Goal: Communication & Community: Answer question/provide support

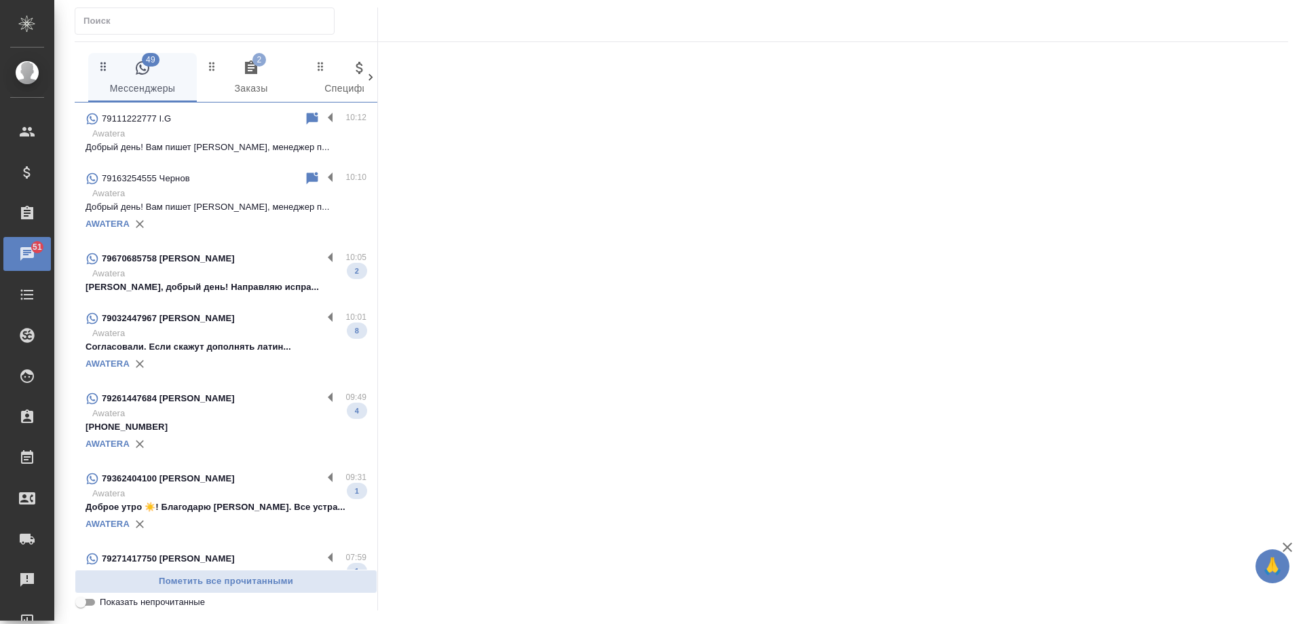
click at [256, 74] on icon "button" at bounding box center [251, 67] width 12 height 14
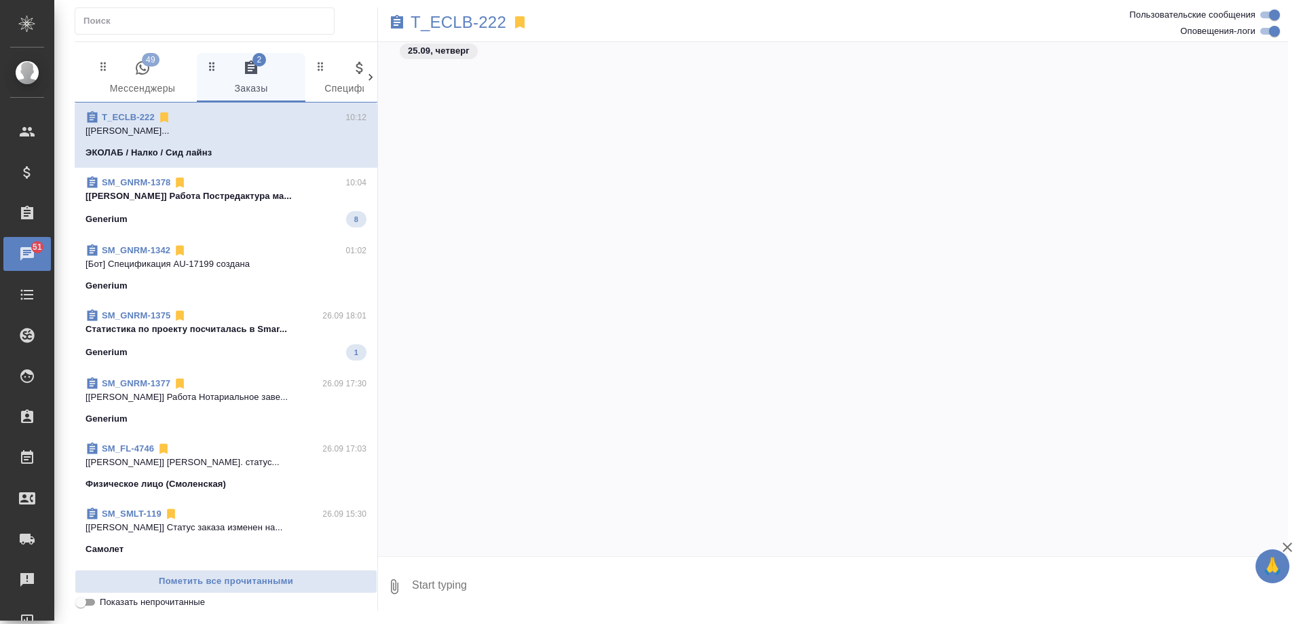
scroll to position [3125, 0]
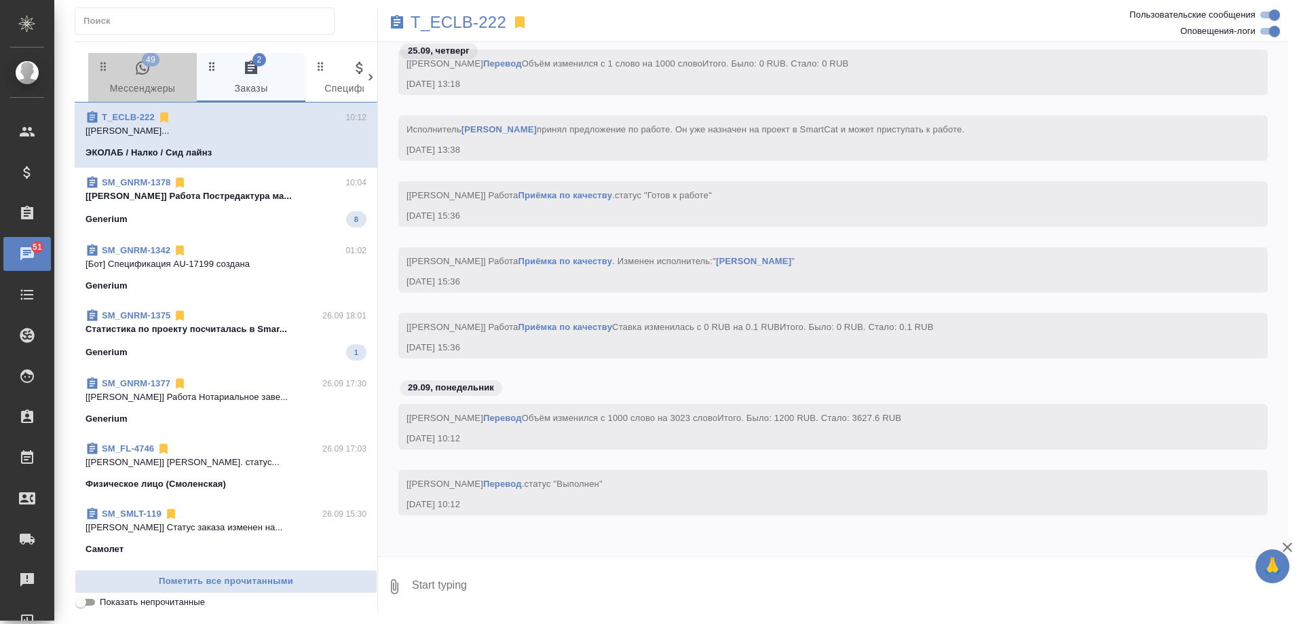
click at [132, 77] on span "49 Мессенджеры" at bounding box center [142, 78] width 92 height 37
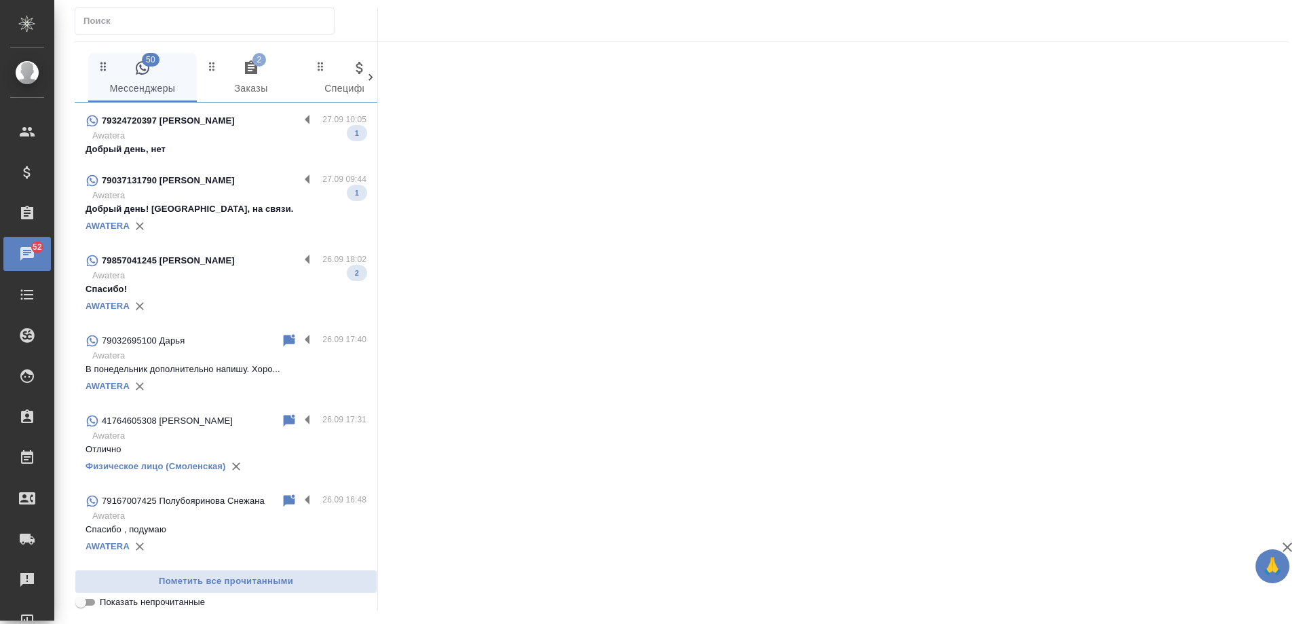
scroll to position [1086, 0]
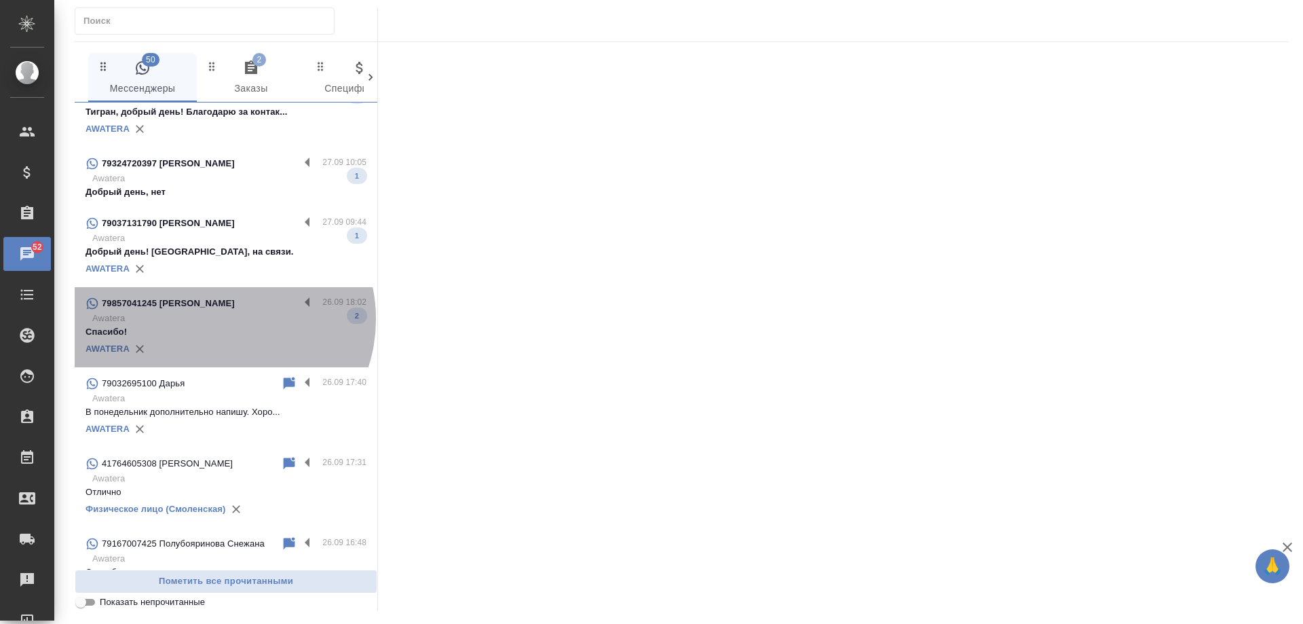
click at [221, 319] on p "Awatera" at bounding box center [229, 318] width 274 height 14
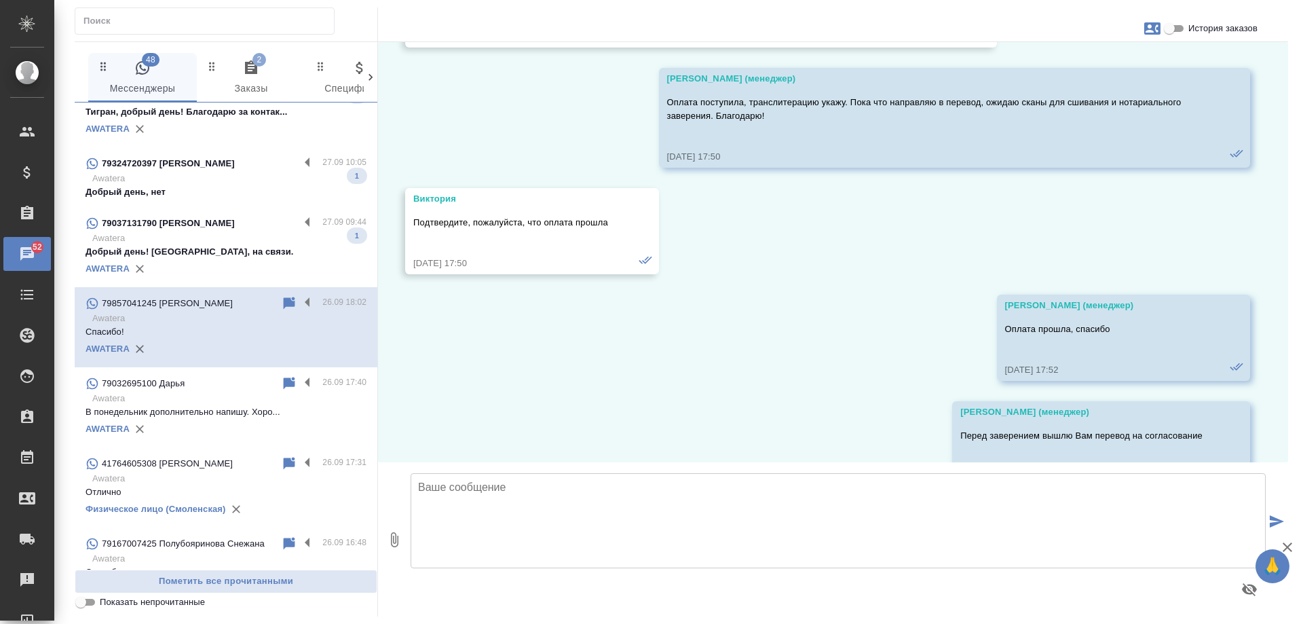
scroll to position [3909, 0]
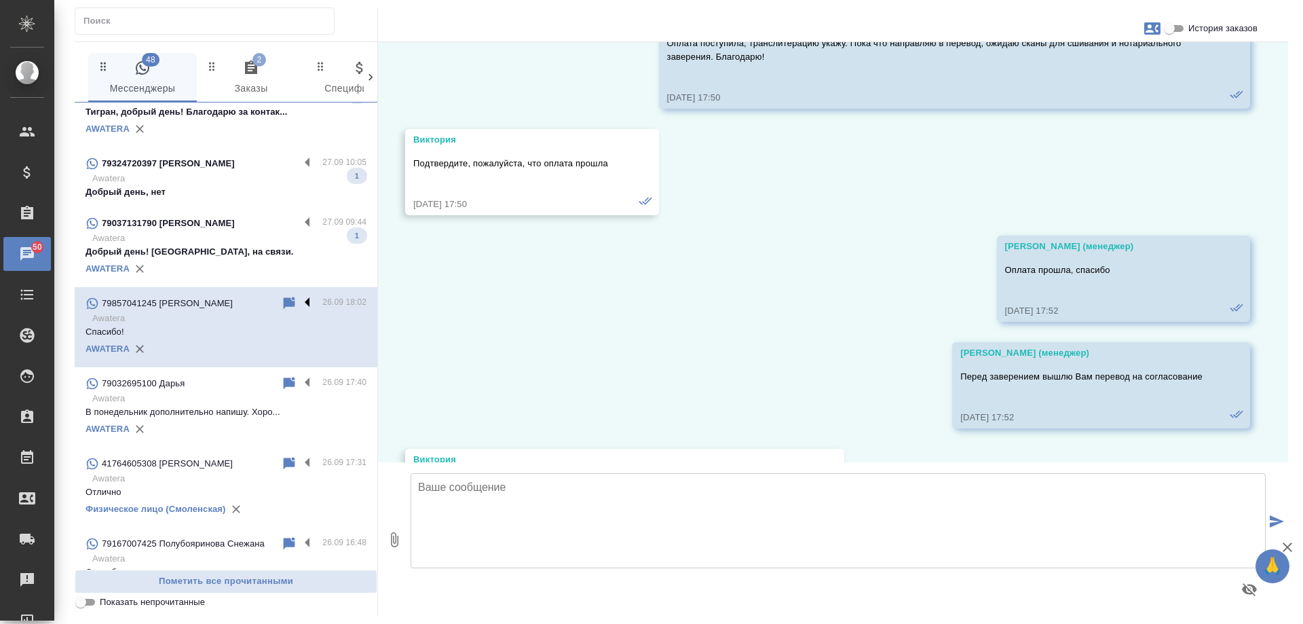
click at [299, 301] on label at bounding box center [310, 303] width 23 height 16
click at [0, 0] on input "checkbox" at bounding box center [0, 0] width 0 height 0
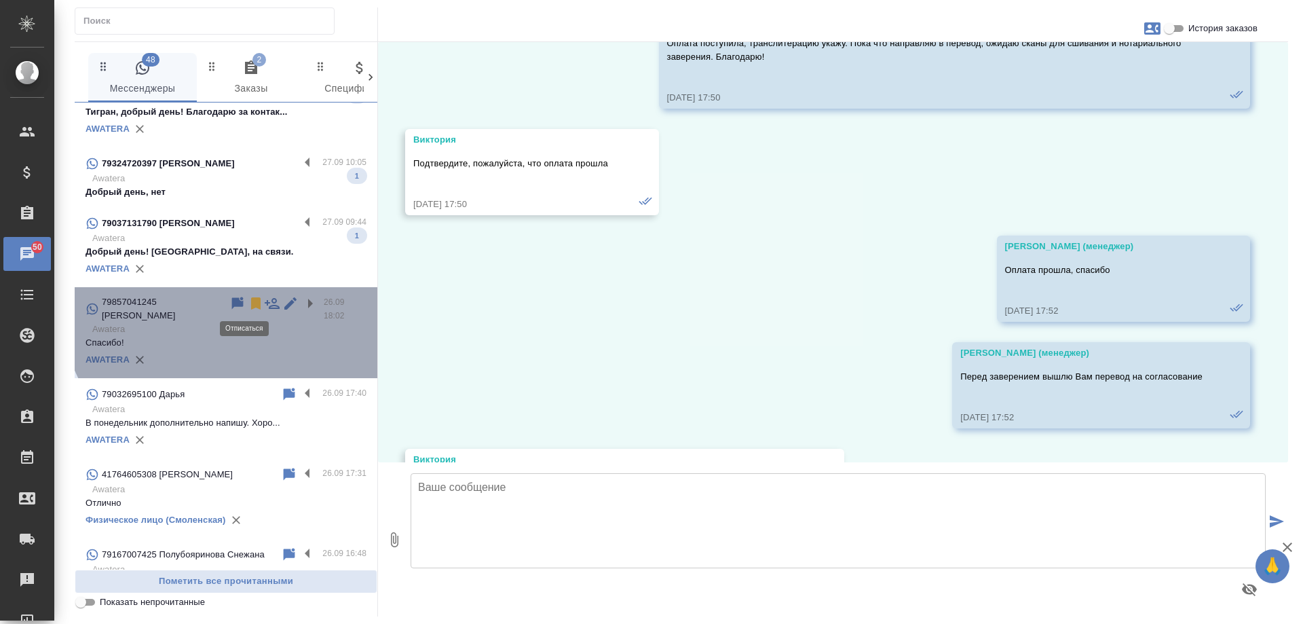
click at [248, 299] on icon at bounding box center [256, 303] width 16 height 16
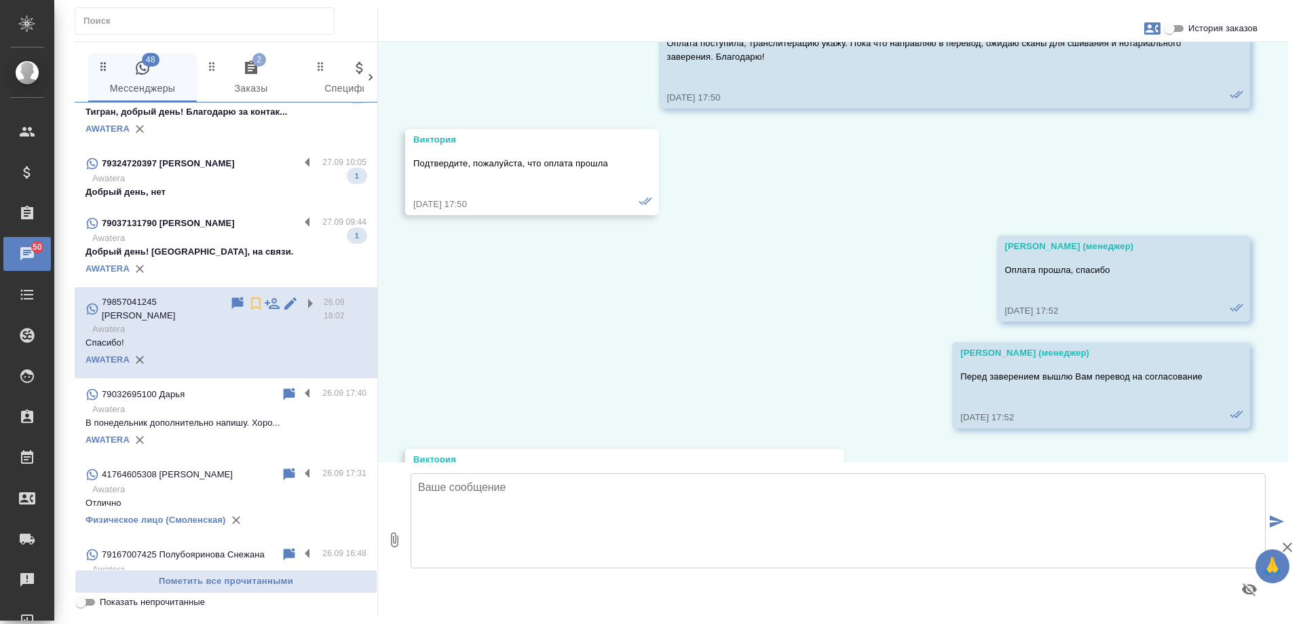
click at [222, 252] on p "Добрый день! [GEOGRAPHIC_DATA], на связи." at bounding box center [225, 252] width 281 height 14
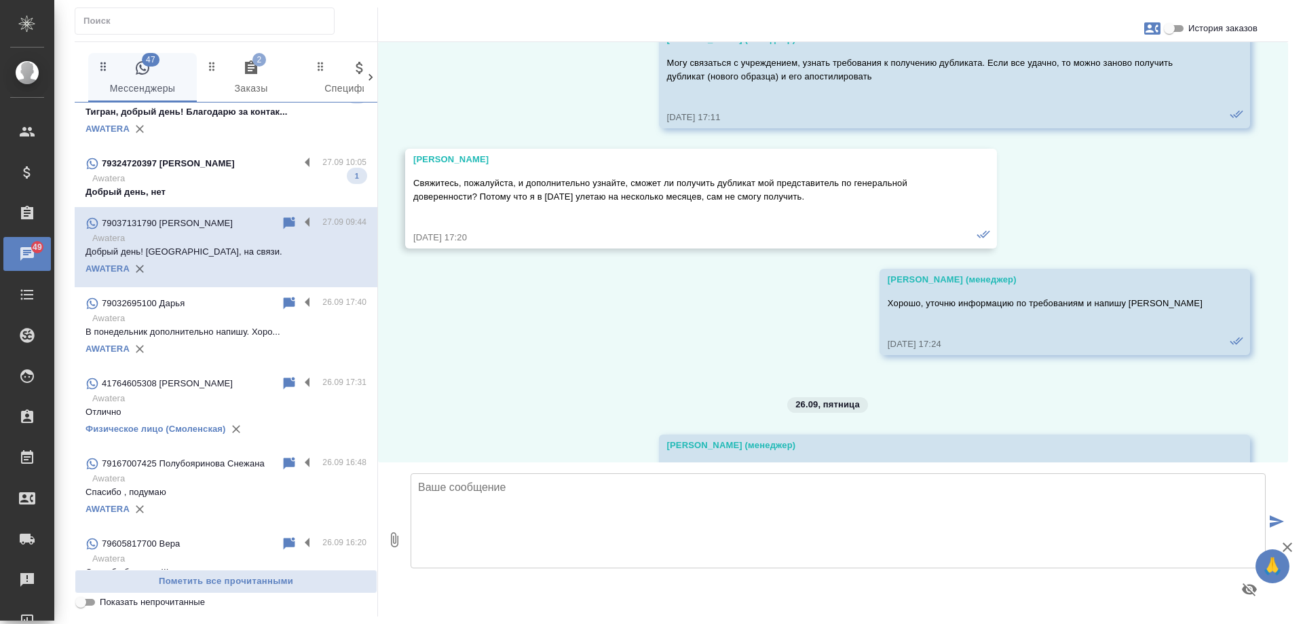
scroll to position [5251, 0]
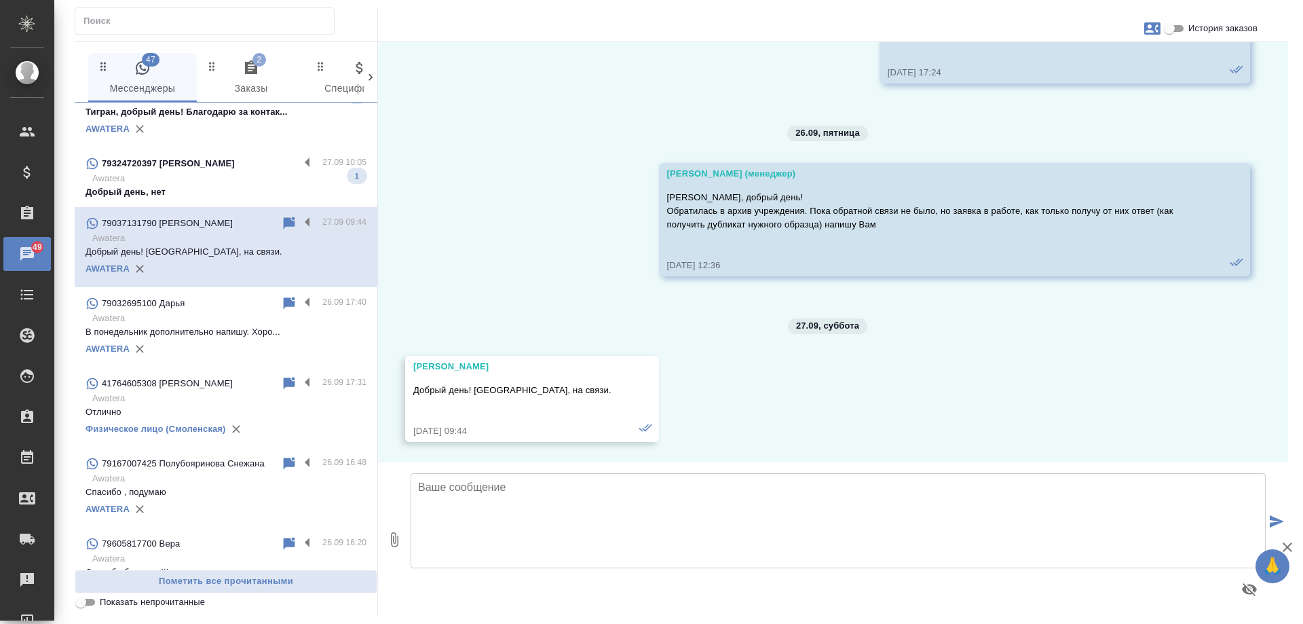
click at [172, 188] on p "Добрый день, нет" at bounding box center [225, 192] width 281 height 14
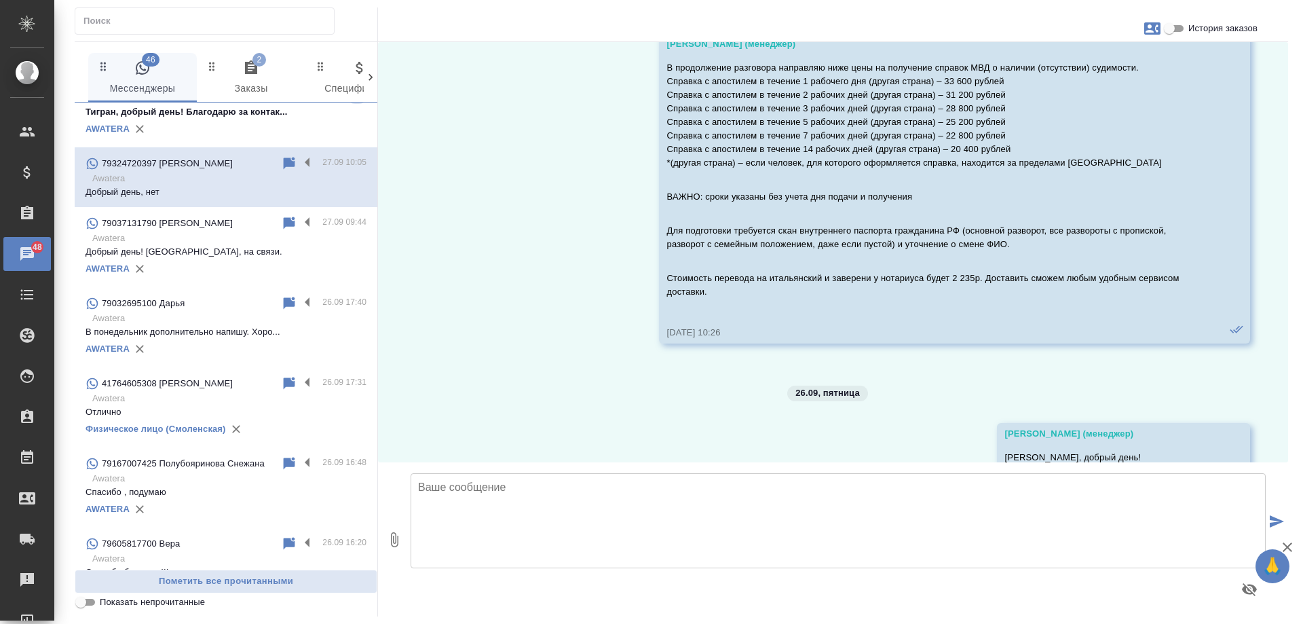
scroll to position [1039, 0]
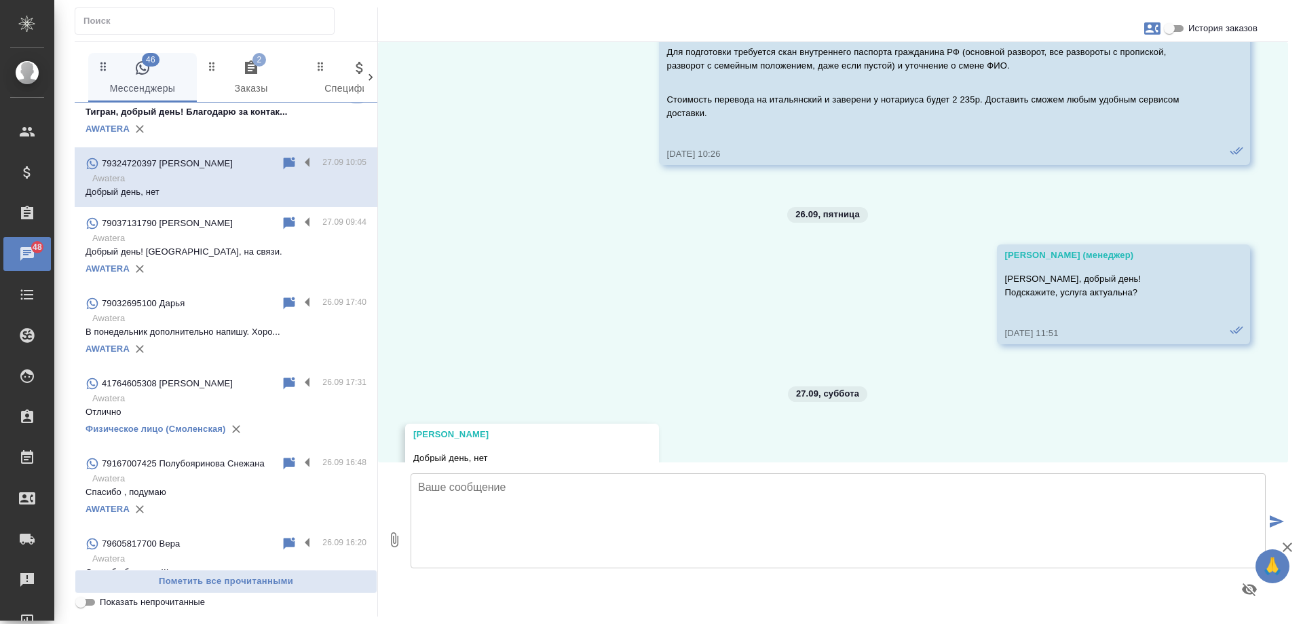
click at [1221, 27] on span "История заказов" at bounding box center [1222, 29] width 69 height 14
click at [1193, 27] on input "История заказов" at bounding box center [1169, 28] width 49 height 16
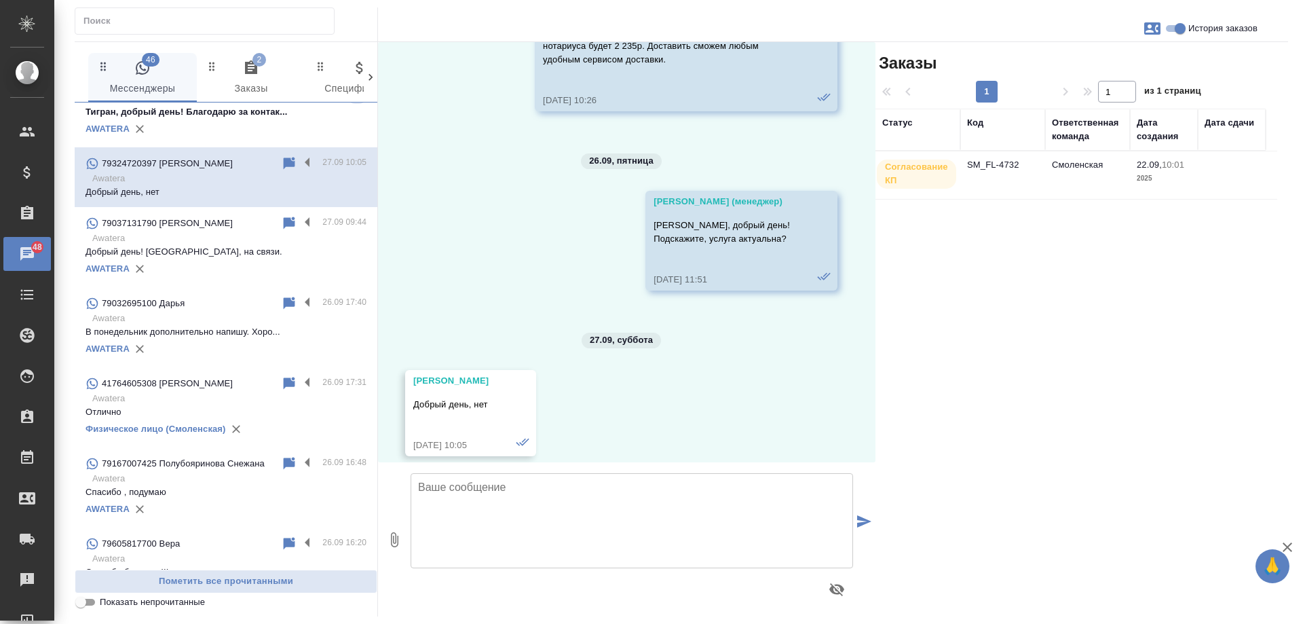
scroll to position [1379, 0]
click at [1000, 181] on td "SM_FL-4732" at bounding box center [1002, 174] width 85 height 47
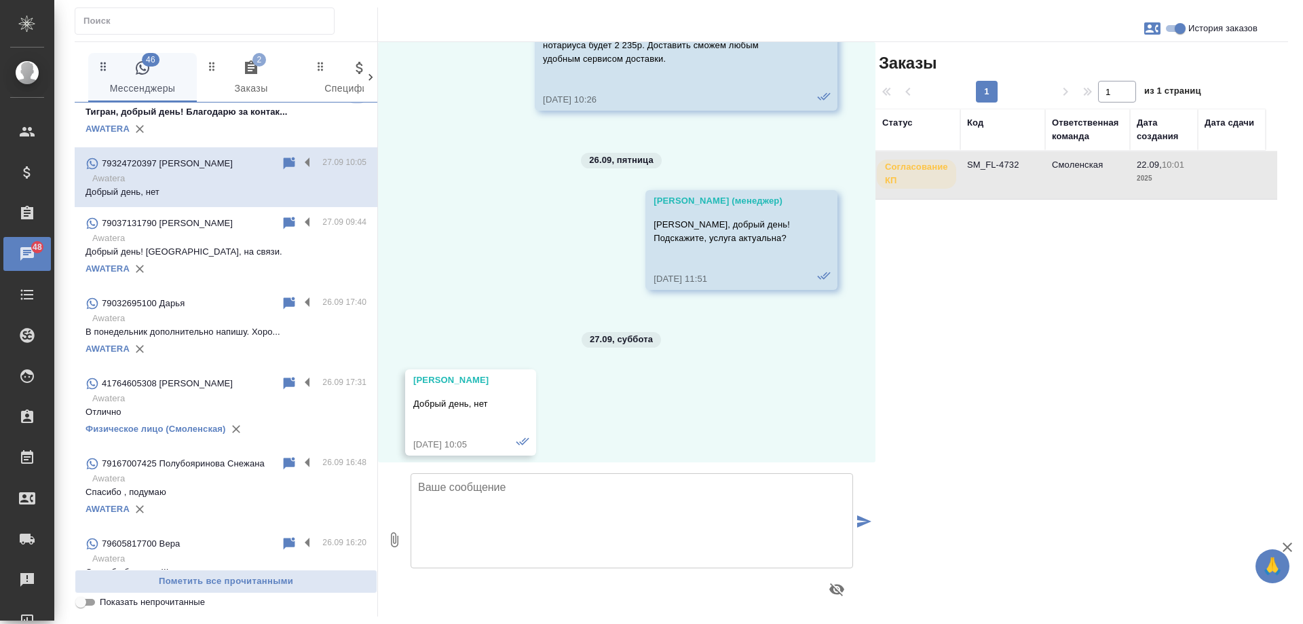
click at [1000, 181] on td "SM_FL-4732" at bounding box center [1002, 174] width 85 height 47
click at [1232, 31] on span "История заказов" at bounding box center [1222, 29] width 69 height 14
click at [1204, 31] on input "История заказов" at bounding box center [1179, 28] width 49 height 16
checkbox input "false"
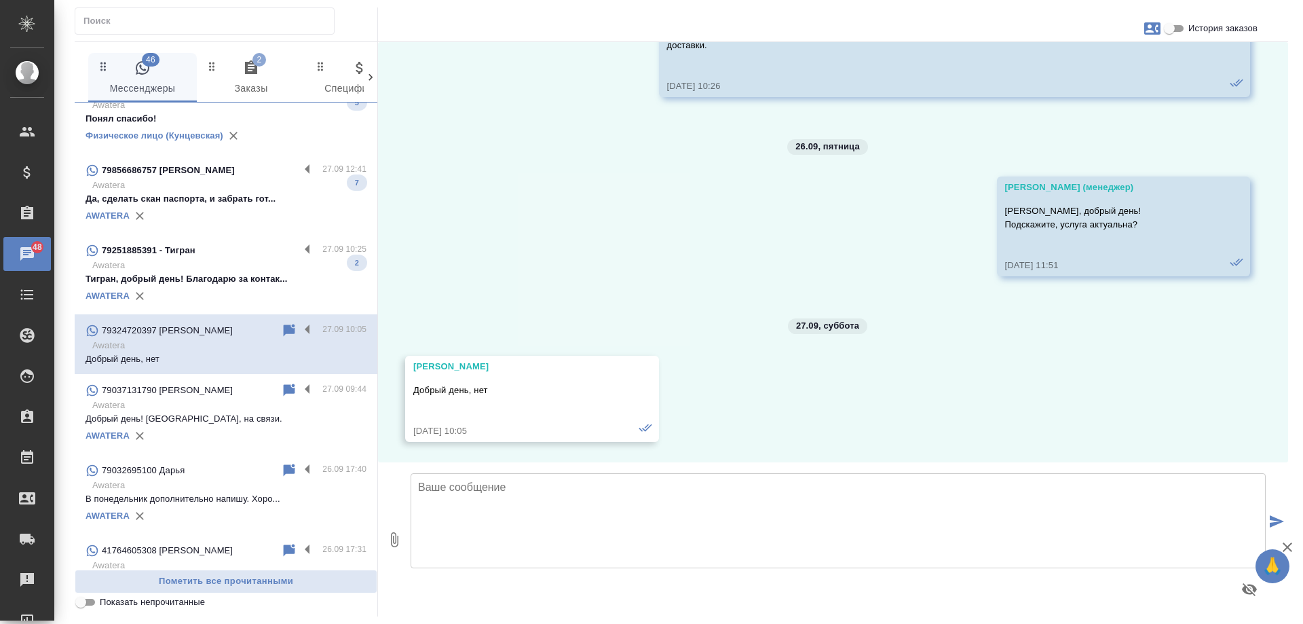
scroll to position [814, 0]
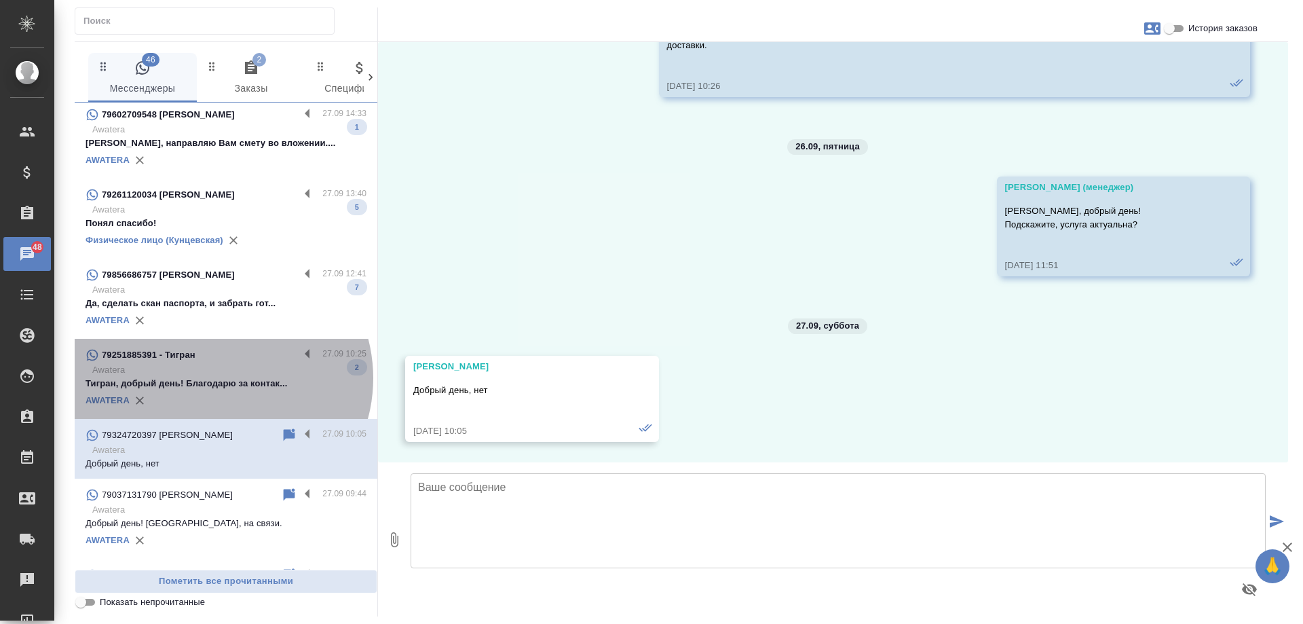
click at [218, 378] on p "Тигран, добрый день! Благодарю за контак..." at bounding box center [225, 384] width 281 height 14
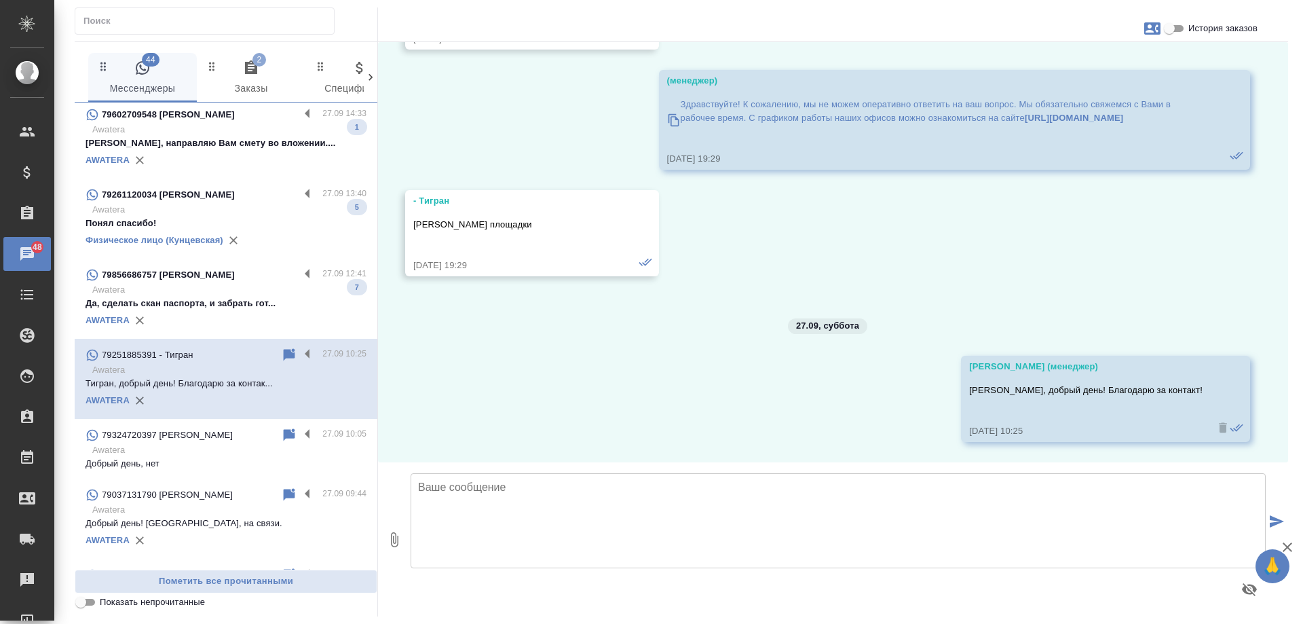
scroll to position [2223, 0]
click at [299, 353] on label at bounding box center [310, 355] width 23 height 16
click at [0, 0] on input "checkbox" at bounding box center [0, 0] width 0 height 0
click at [250, 350] on icon at bounding box center [254, 355] width 9 height 12
click at [244, 288] on p "Awatera" at bounding box center [229, 290] width 274 height 14
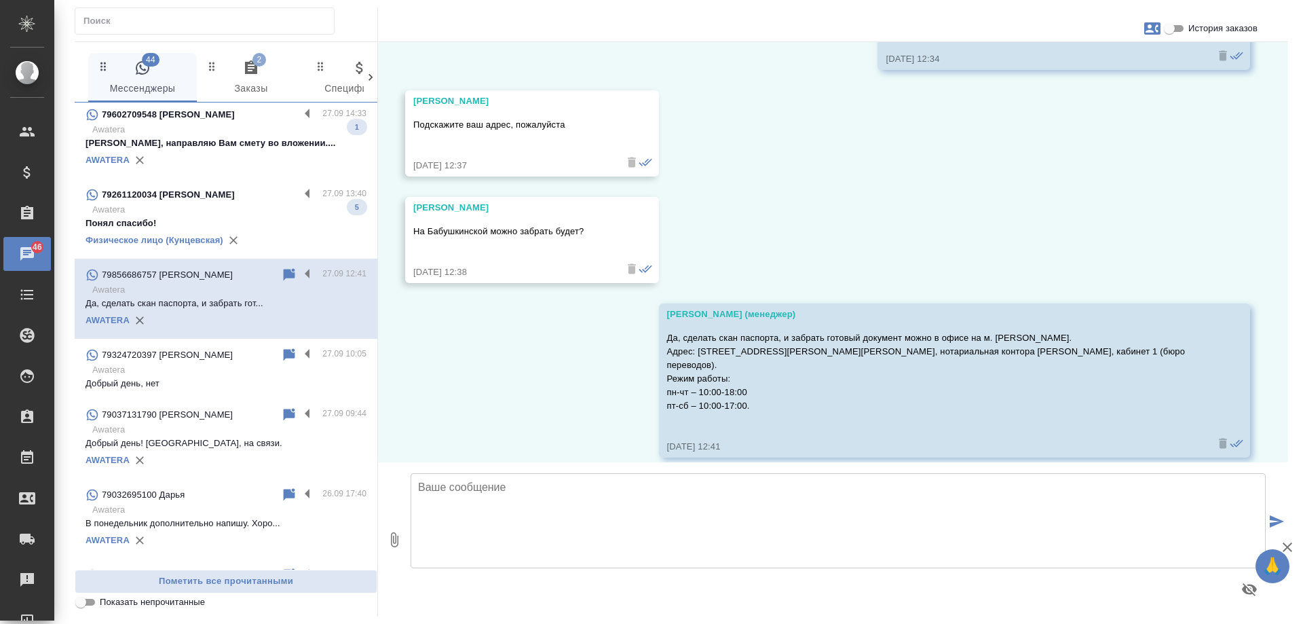
scroll to position [1381, 0]
click at [305, 273] on label at bounding box center [310, 275] width 23 height 16
click at [0, 0] on input "checkbox" at bounding box center [0, 0] width 0 height 0
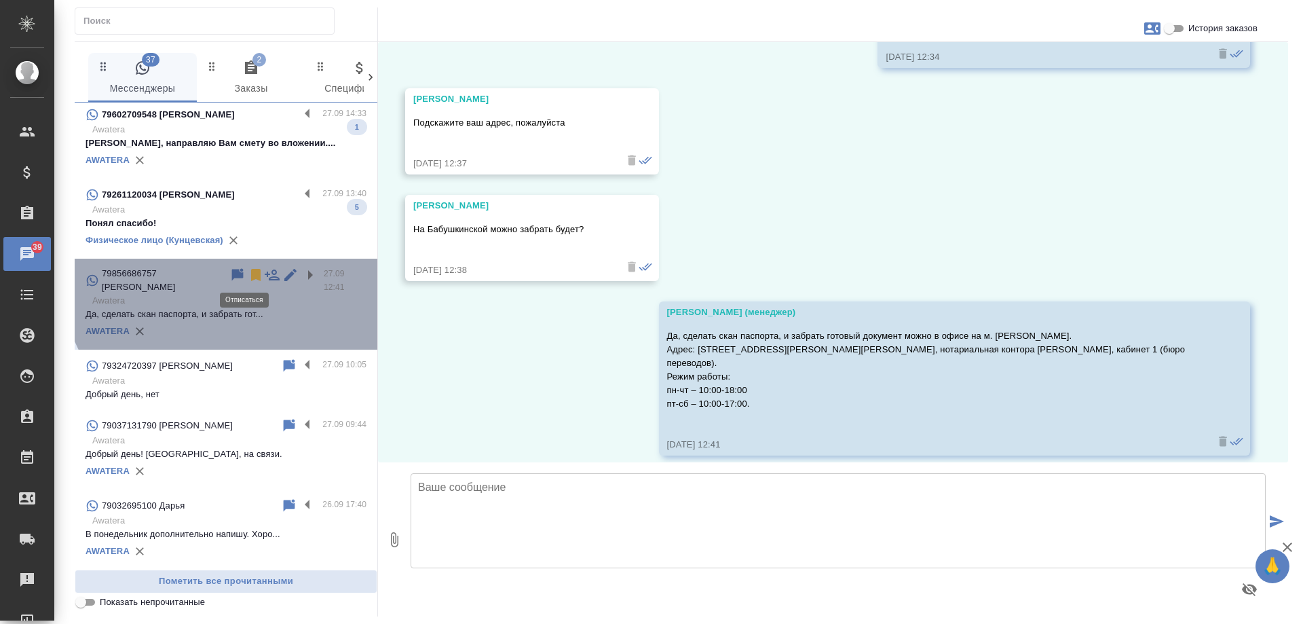
click at [251, 271] on icon at bounding box center [255, 275] width 9 height 12
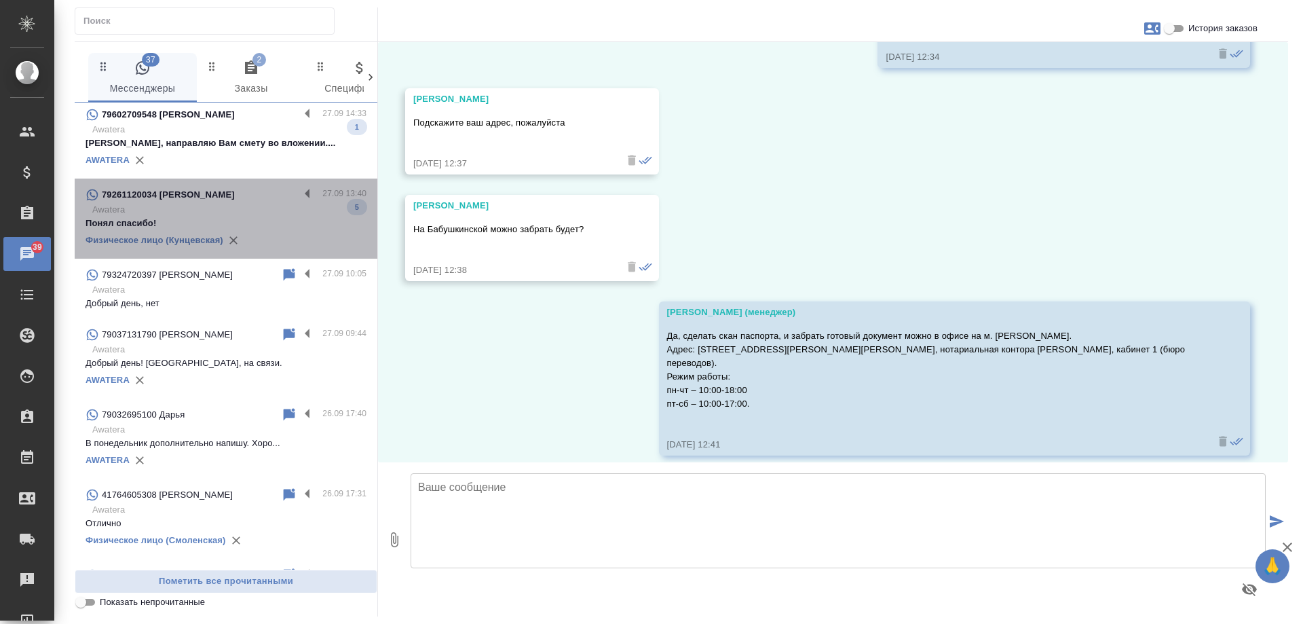
click at [237, 206] on p "Awatera" at bounding box center [229, 210] width 274 height 14
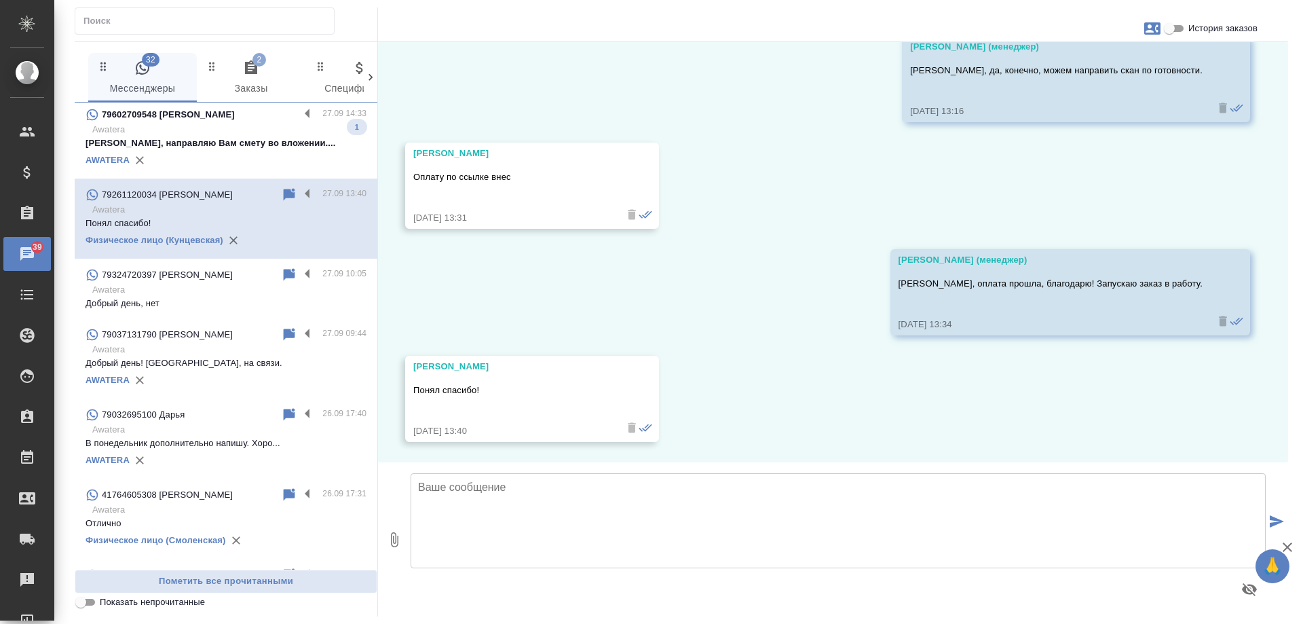
scroll to position [3856, 0]
click at [303, 198] on label at bounding box center [310, 195] width 23 height 16
click at [0, 0] on input "checkbox" at bounding box center [0, 0] width 0 height 0
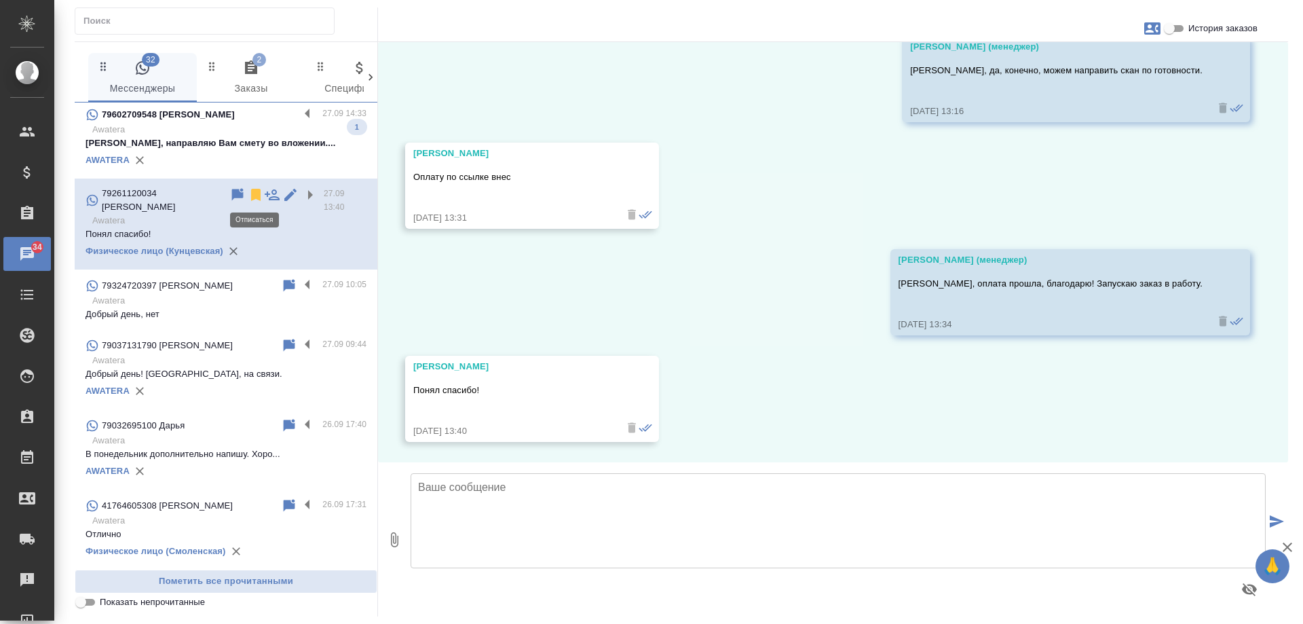
click at [248, 193] on icon at bounding box center [256, 195] width 16 height 16
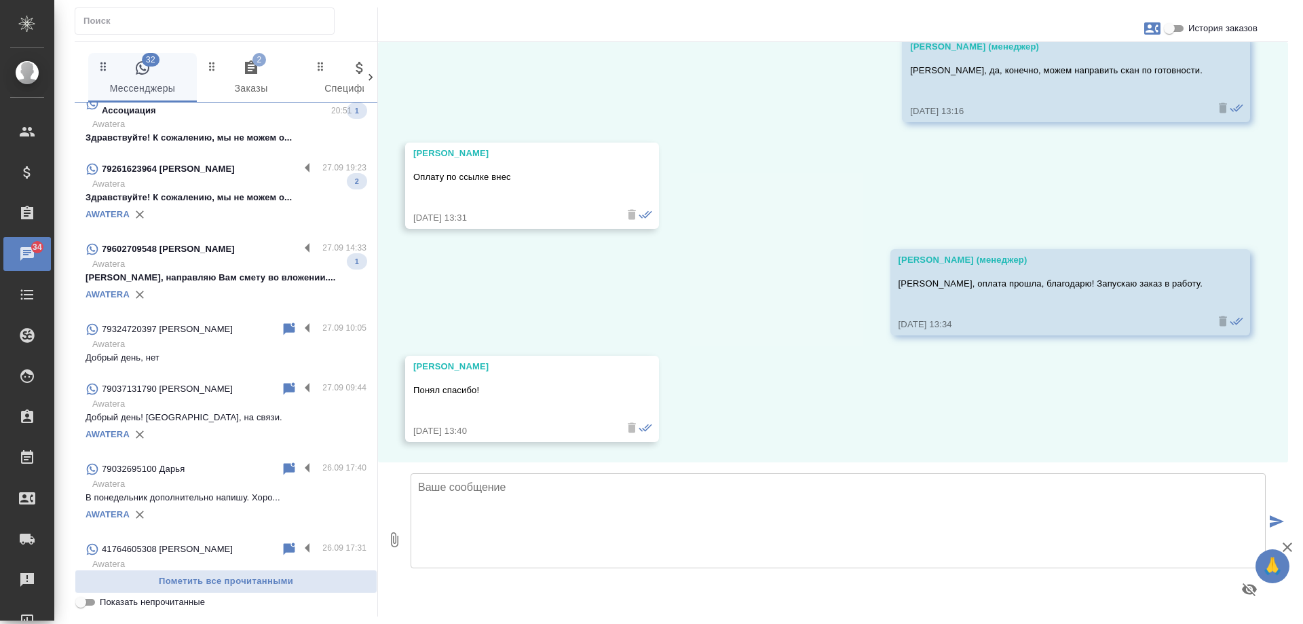
scroll to position [678, 0]
click at [199, 267] on p "Awatera" at bounding box center [229, 265] width 274 height 14
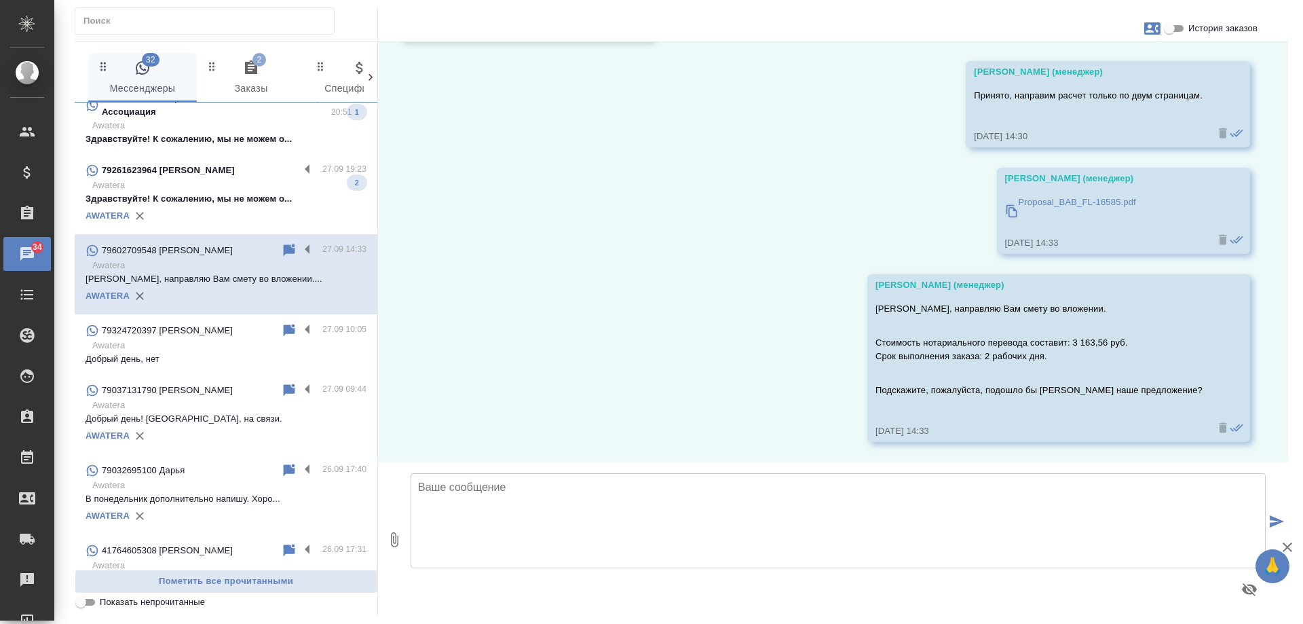
scroll to position [1012, 0]
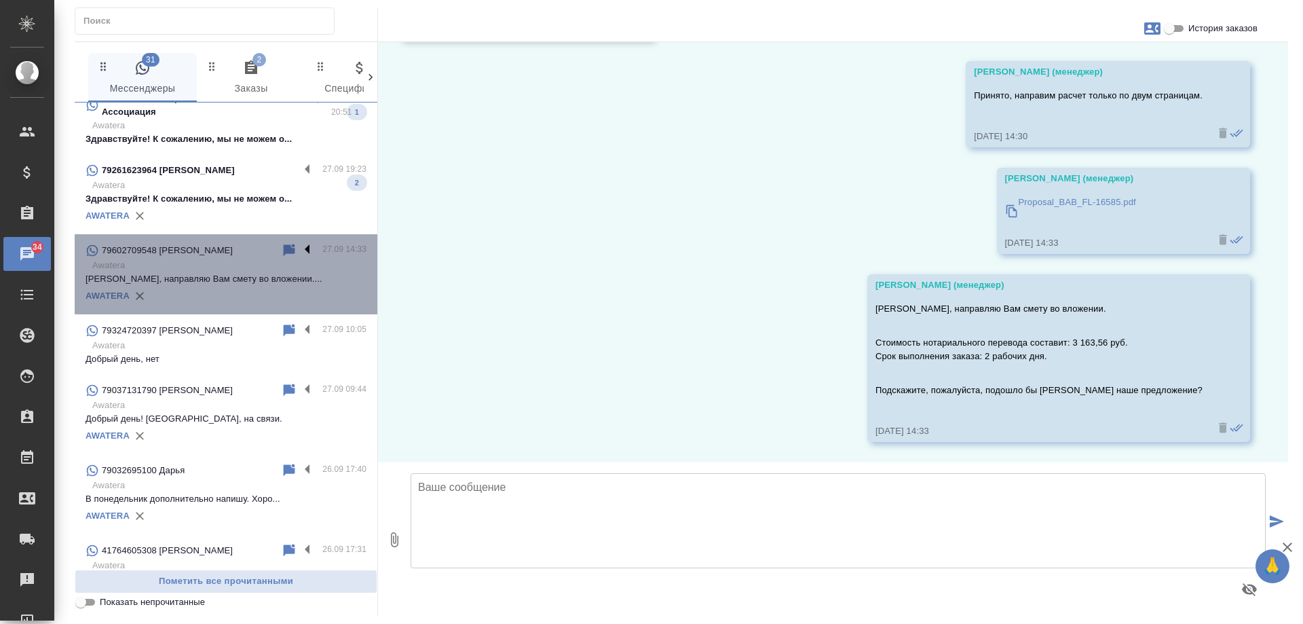
click at [303, 248] on label at bounding box center [310, 250] width 23 height 16
click at [0, 0] on input "checkbox" at bounding box center [0, 0] width 0 height 0
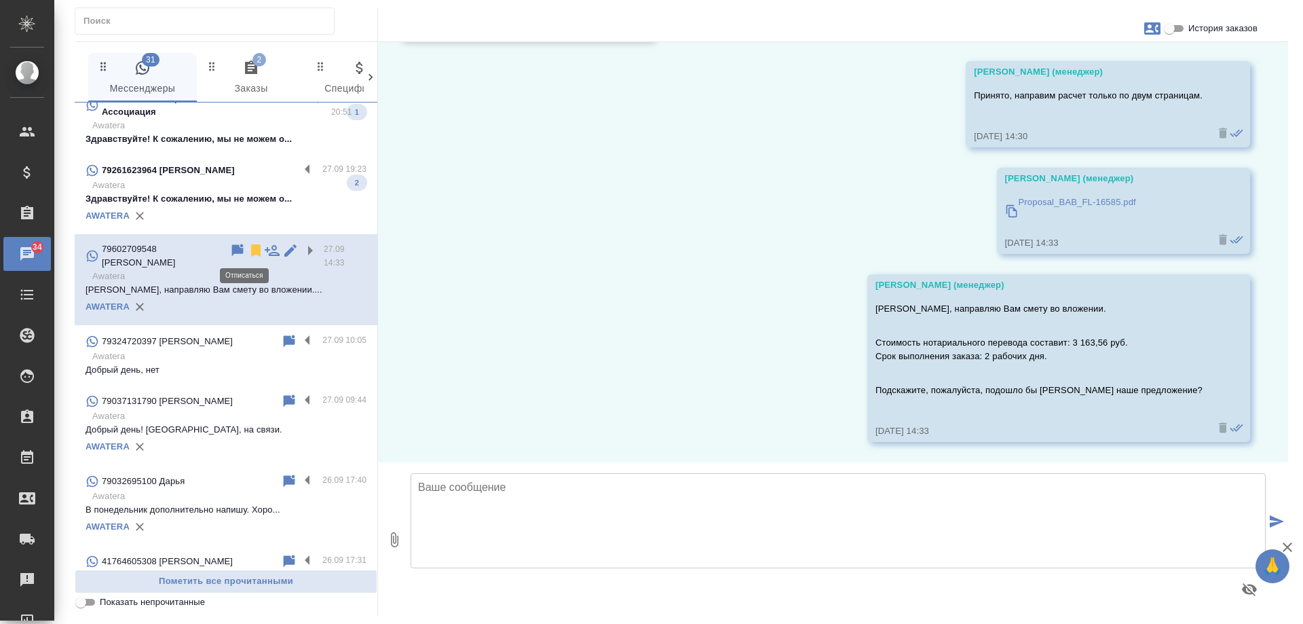
click at [251, 246] on icon at bounding box center [255, 250] width 9 height 12
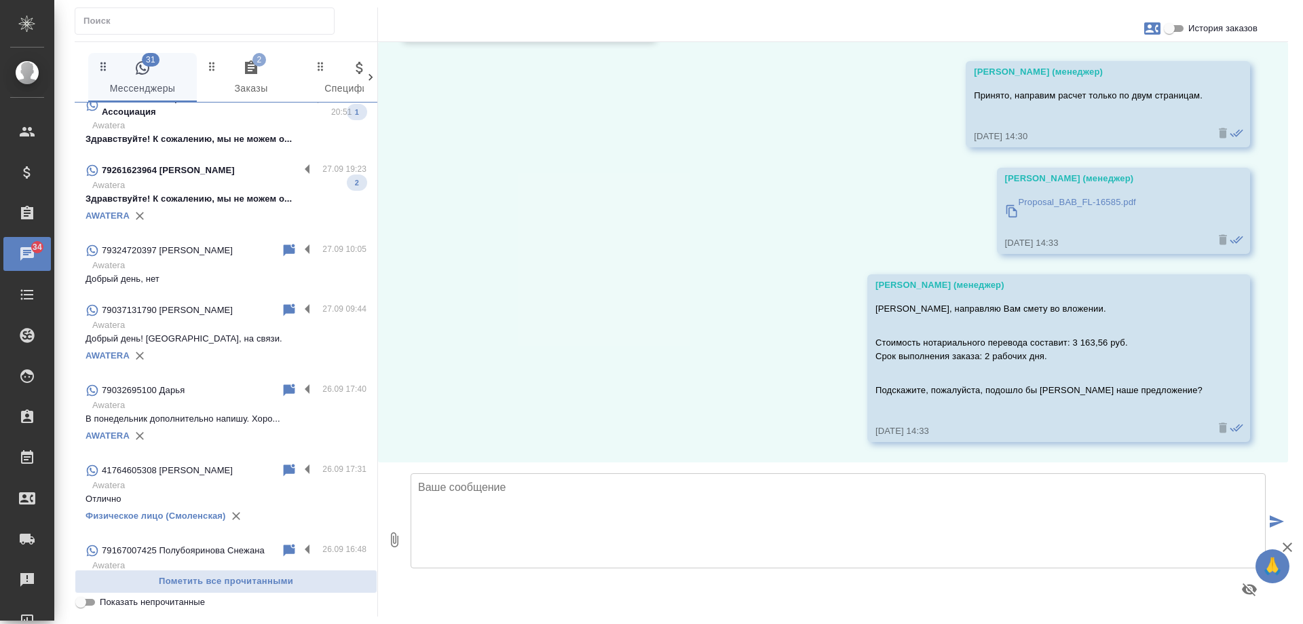
click at [244, 202] on p "Здравствуйте! К сожалению, мы не можем о..." at bounding box center [225, 199] width 281 height 14
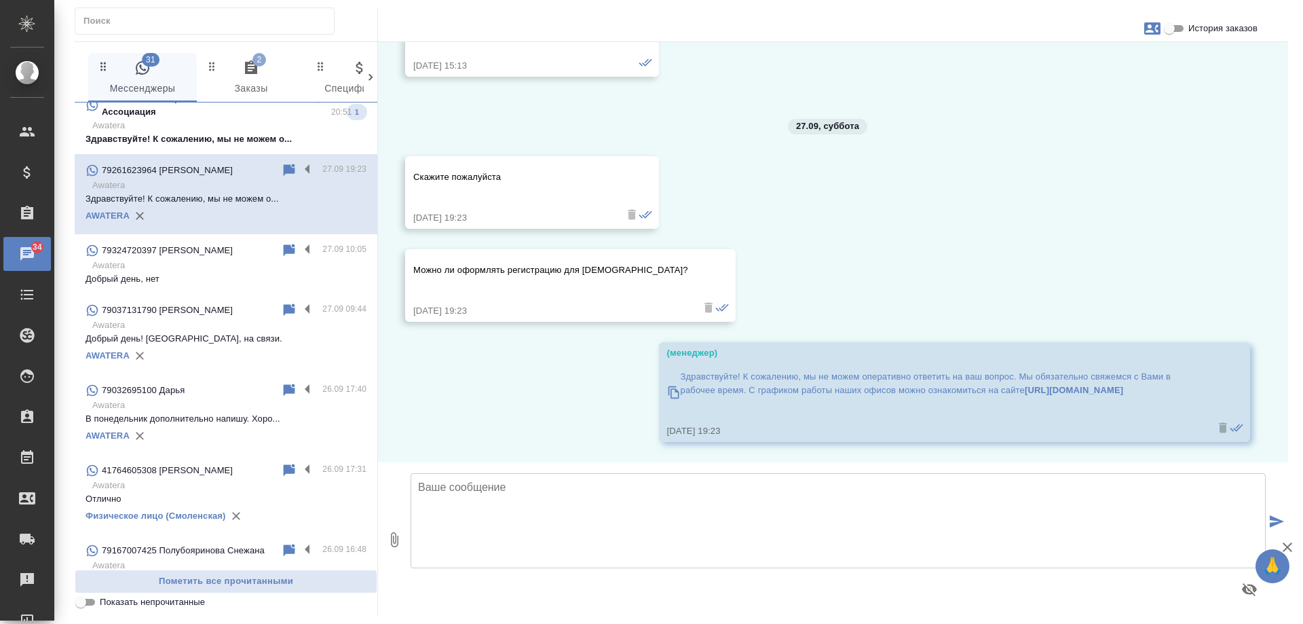
scroll to position [530, 0]
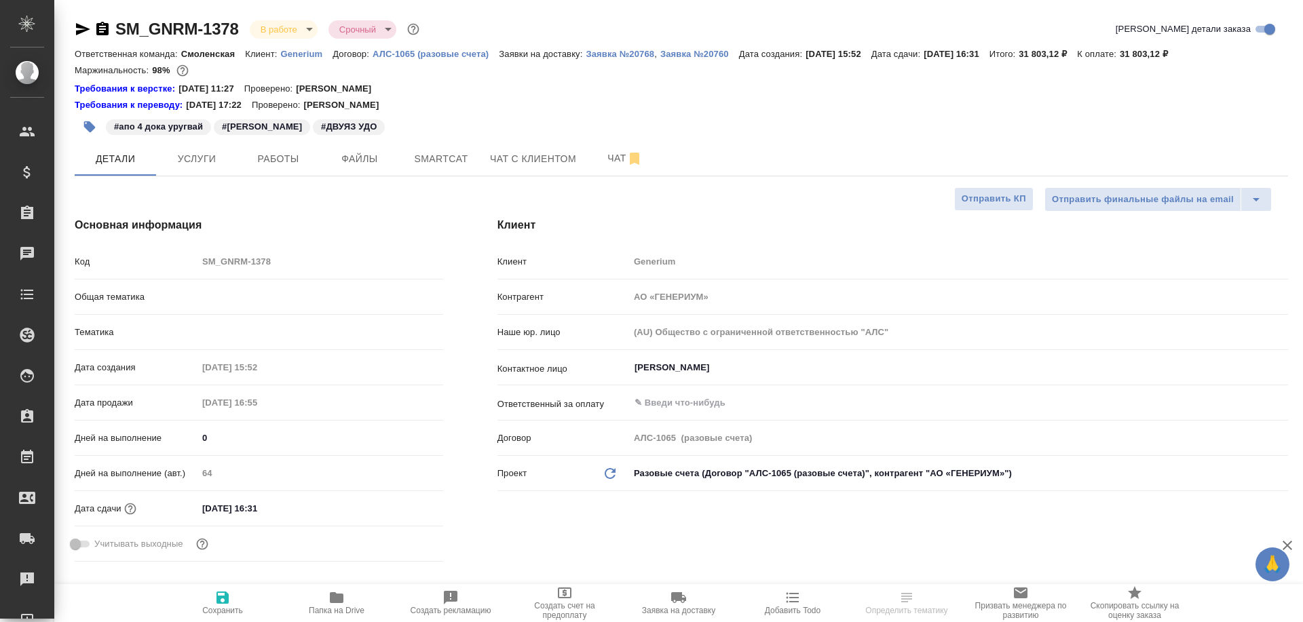
select select "RU"
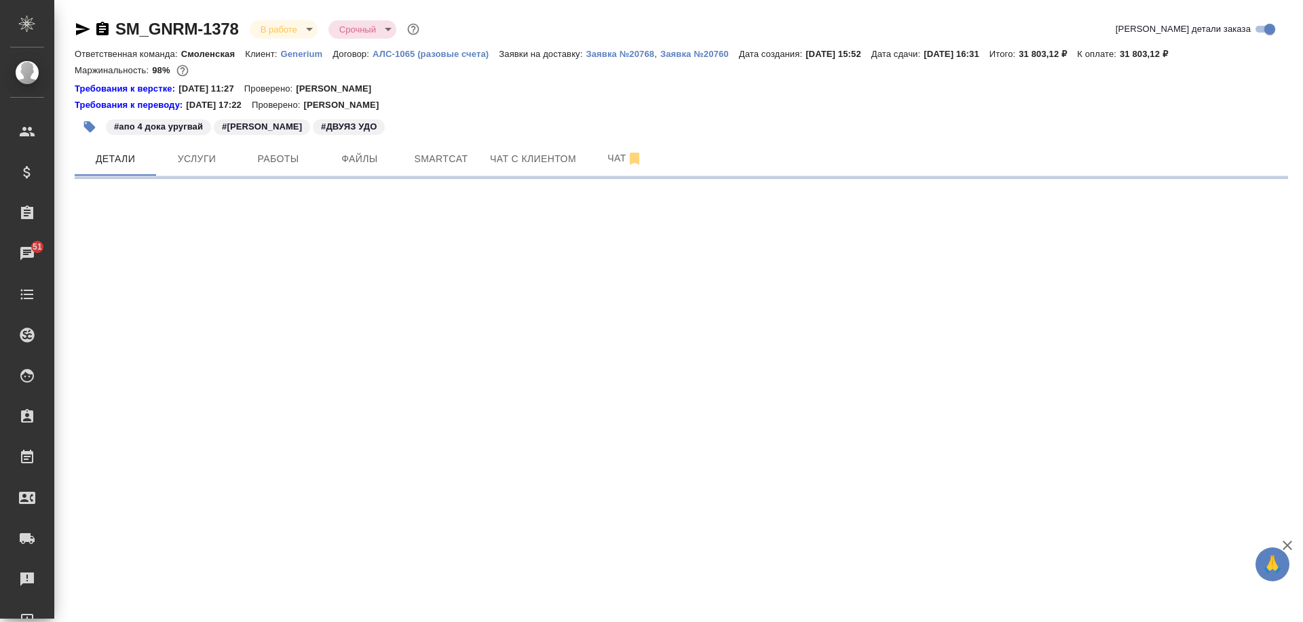
select select "RU"
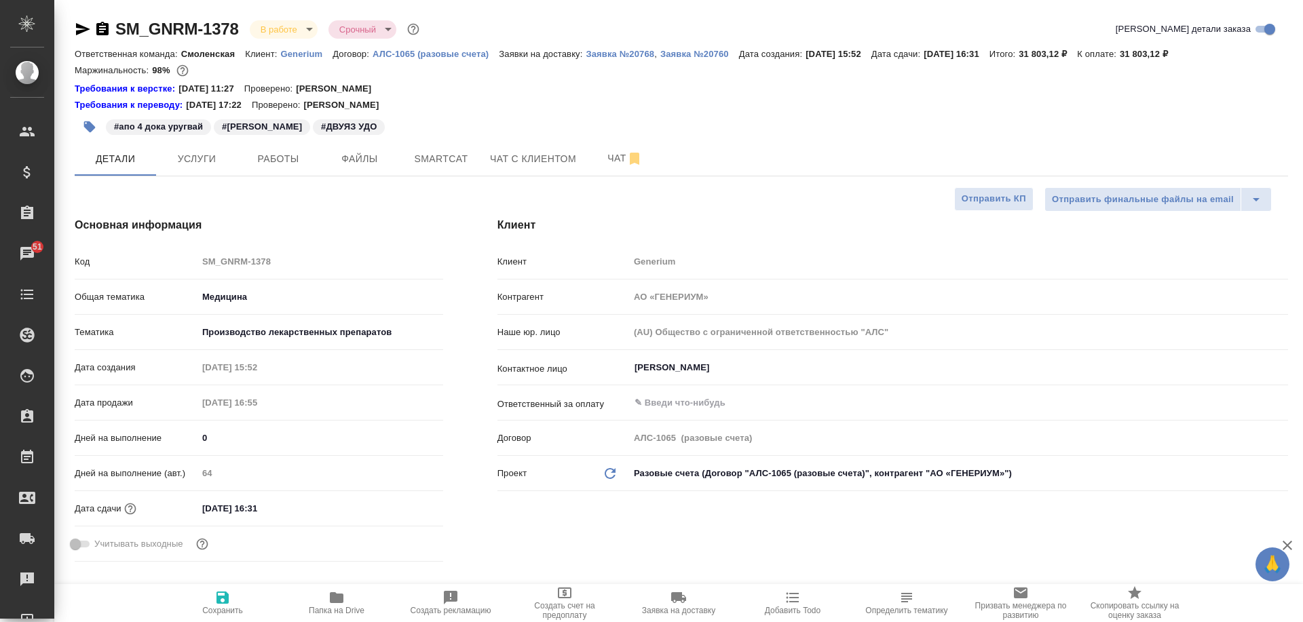
type textarea "x"
